Goal: Information Seeking & Learning: Learn about a topic

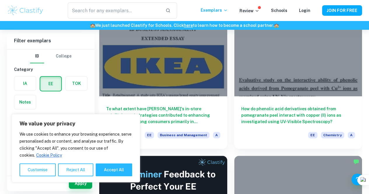
scroll to position [74, 0]
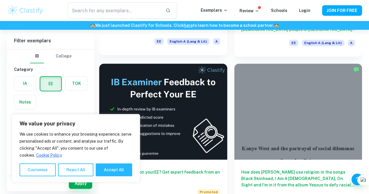
scroll to position [166, 0]
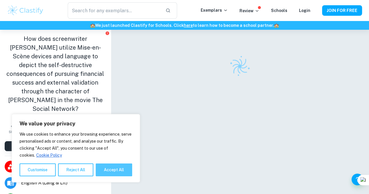
click at [111, 170] on button "Accept All" at bounding box center [114, 170] width 37 height 13
checkbox input "true"
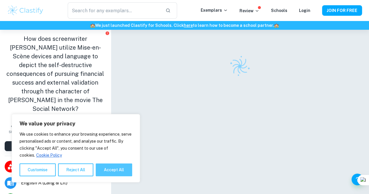
checkbox input "true"
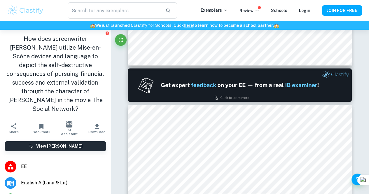
scroll to position [260, 0]
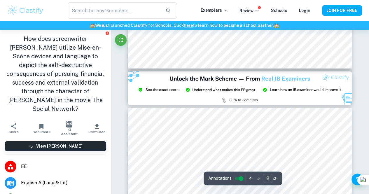
type input "3"
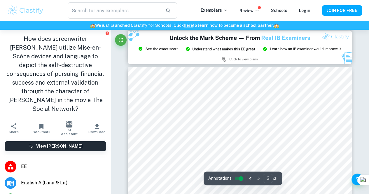
scroll to position [628, 0]
